Goal: Information Seeking & Learning: Learn about a topic

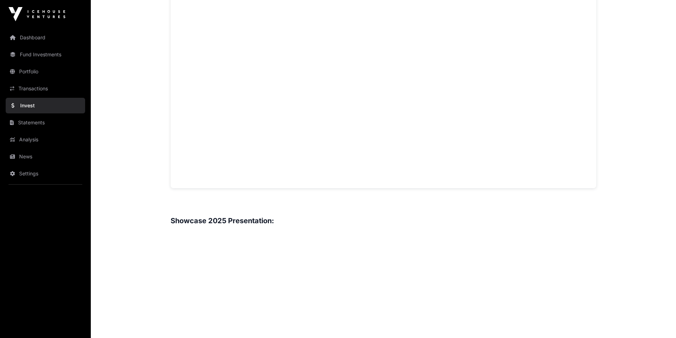
scroll to position [591, 0]
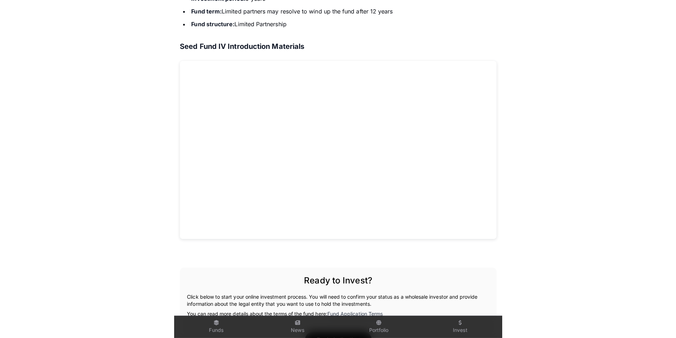
scroll to position [551, 0]
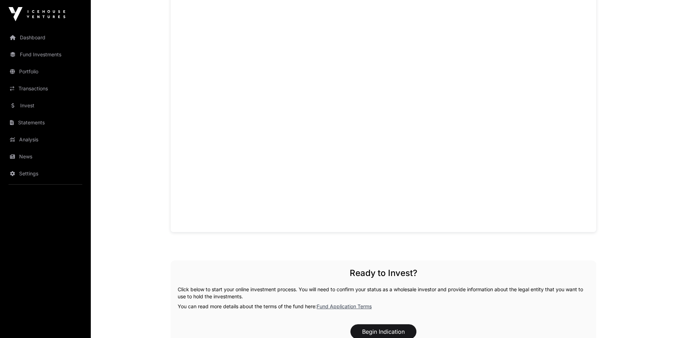
scroll to position [512, 0]
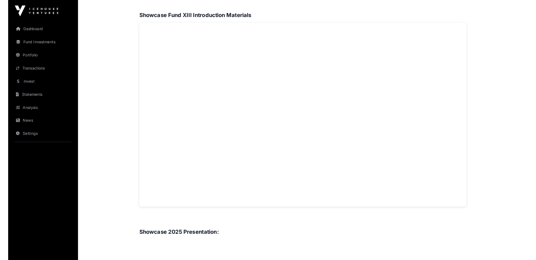
scroll to position [512, 0]
